Goal: Browse casually

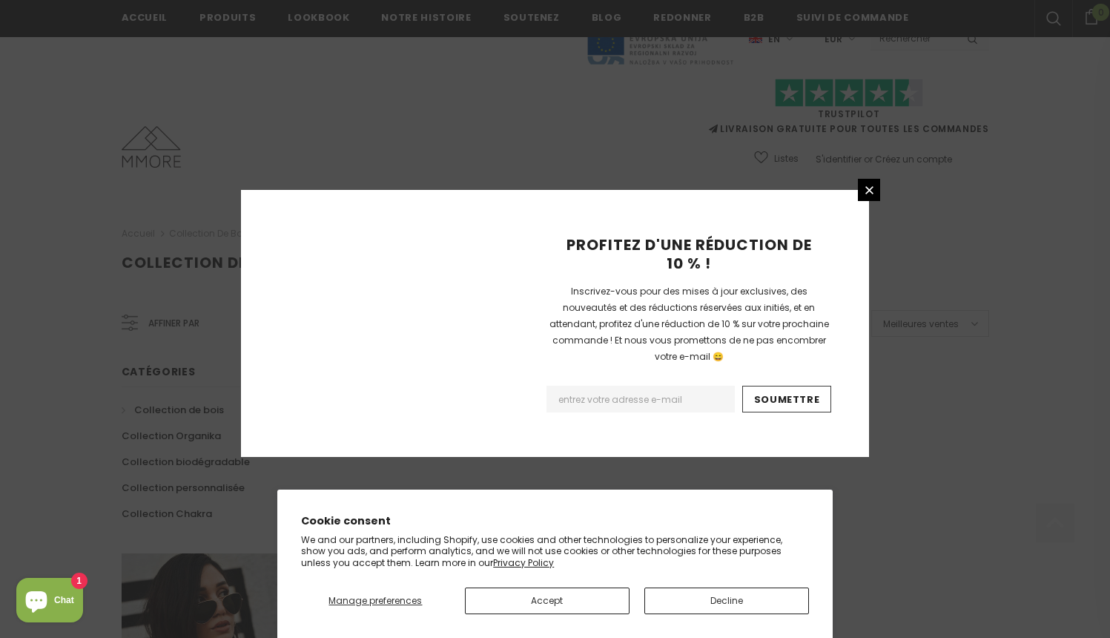
scroll to position [918, 0]
